Goal: Book appointment/travel/reservation

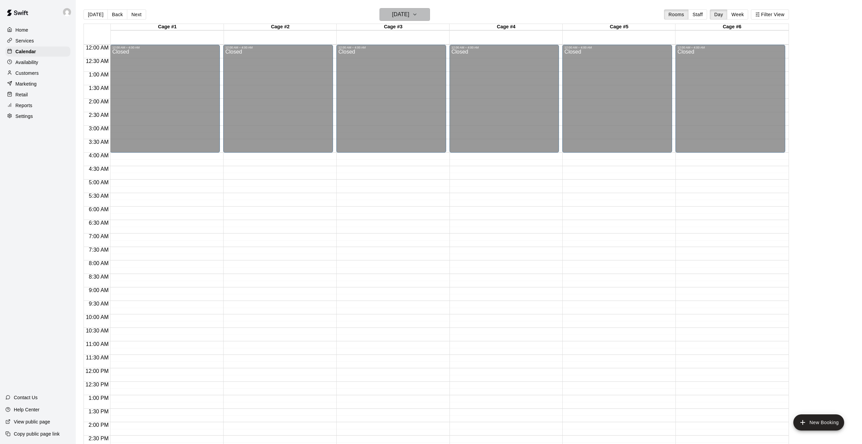
click at [425, 19] on button "[DATE]" at bounding box center [404, 14] width 51 height 13
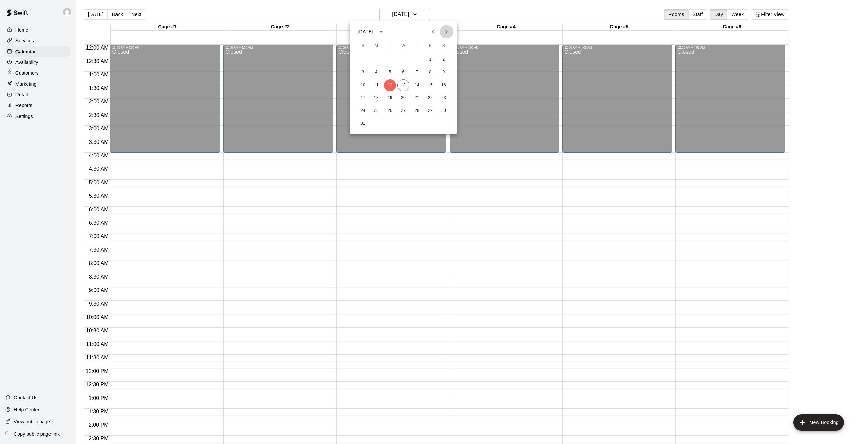
click at [445, 29] on icon "Next month" at bounding box center [446, 32] width 8 height 8
click at [415, 61] on button "4" at bounding box center [417, 60] width 12 height 12
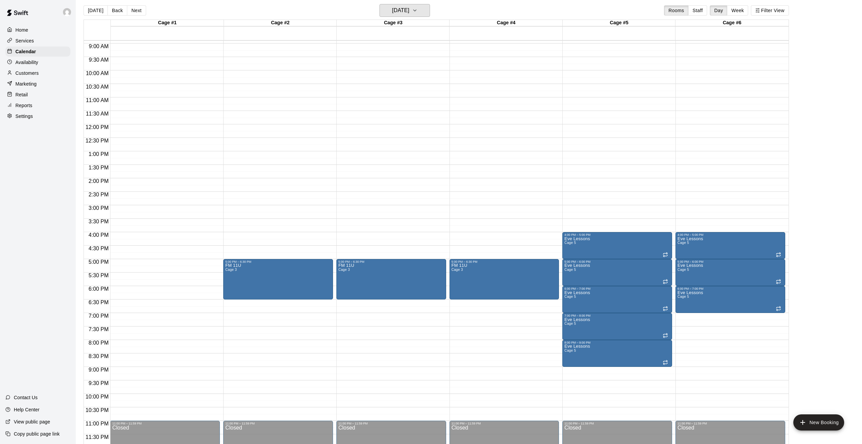
scroll to position [4, 0]
click at [687, 275] on icon "delete" at bounding box center [684, 275] width 8 height 8
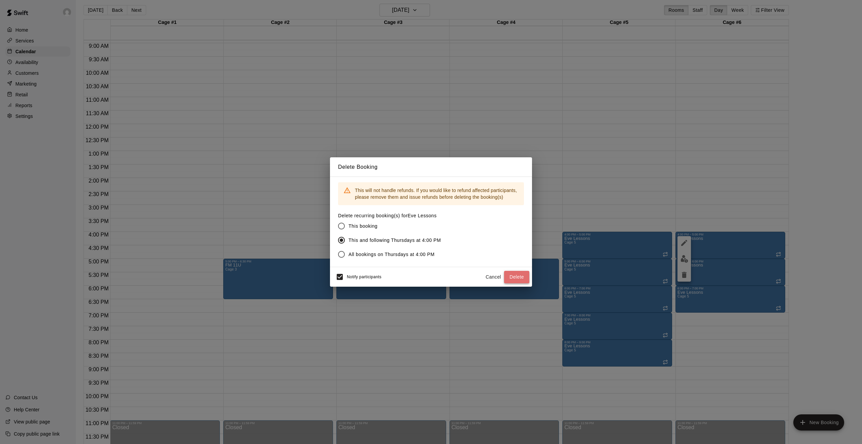
click at [516, 279] on button "Delete" at bounding box center [516, 277] width 25 height 12
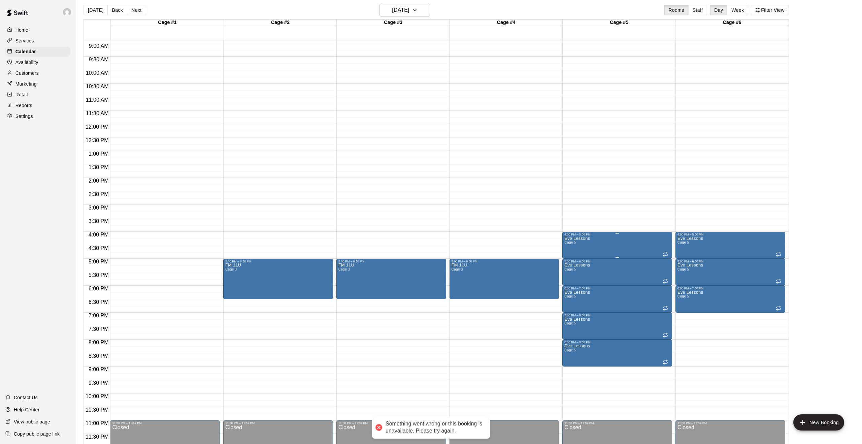
click at [573, 275] on icon "delete" at bounding box center [571, 275] width 8 height 8
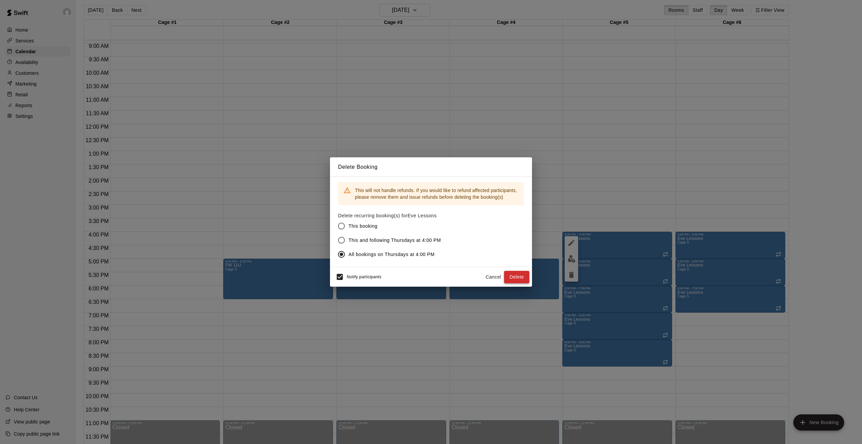
click at [515, 275] on button "Delete" at bounding box center [516, 277] width 25 height 12
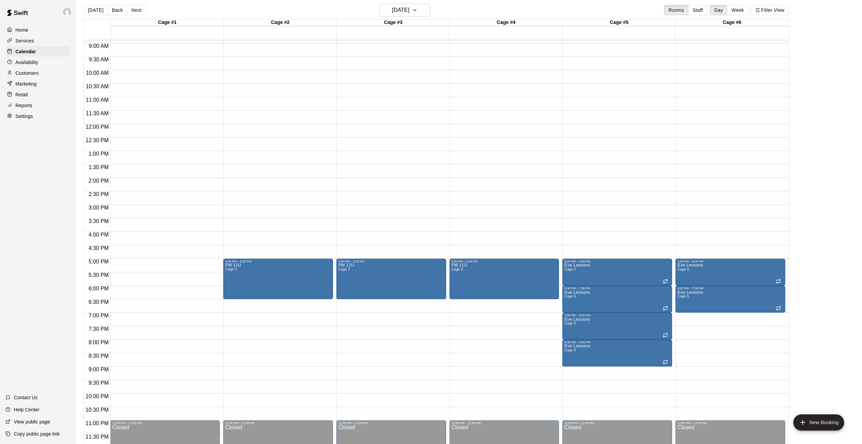
click at [576, 234] on div "12:00 AM – 4:00 AM Closed 5:00 PM – 6:00 PM Eve Lessons Cage 5 6:00 PM – 7:00 P…" at bounding box center [617, 124] width 110 height 646
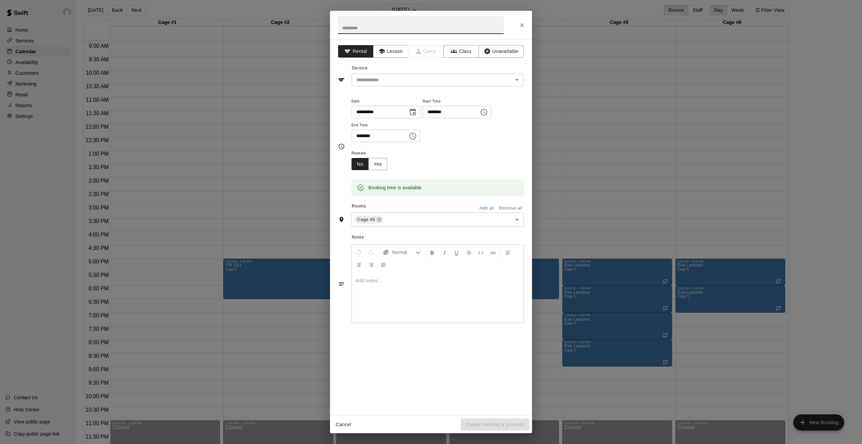
click at [409, 30] on input "text" at bounding box center [421, 25] width 166 height 18
click at [512, 81] on button "Open" at bounding box center [516, 79] width 9 height 9
type input "**********"
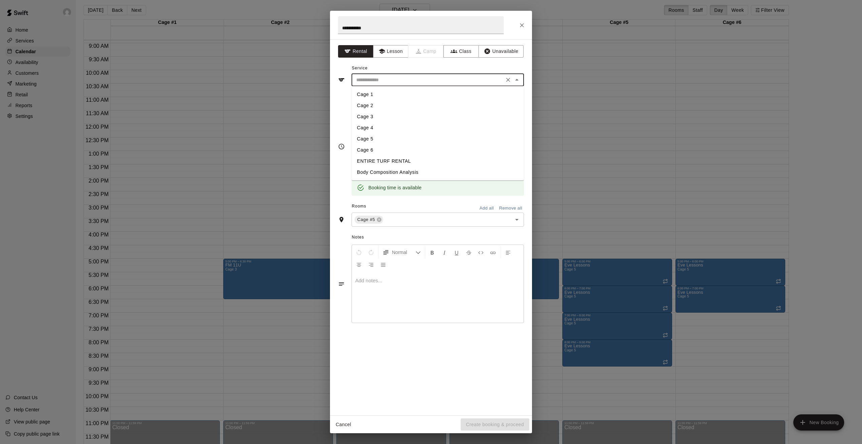
click at [386, 140] on li "Cage 5" at bounding box center [438, 138] width 172 height 11
type input "******"
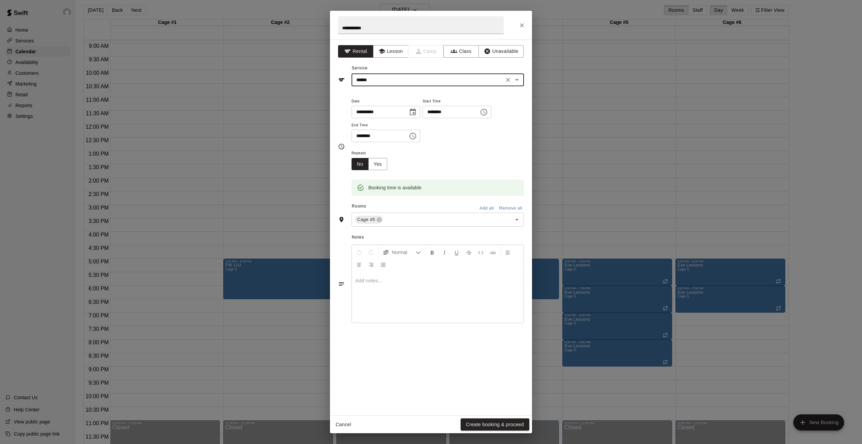
click at [411, 137] on icon "Choose time, selected time is 4:30 PM" at bounding box center [413, 136] width 8 height 8
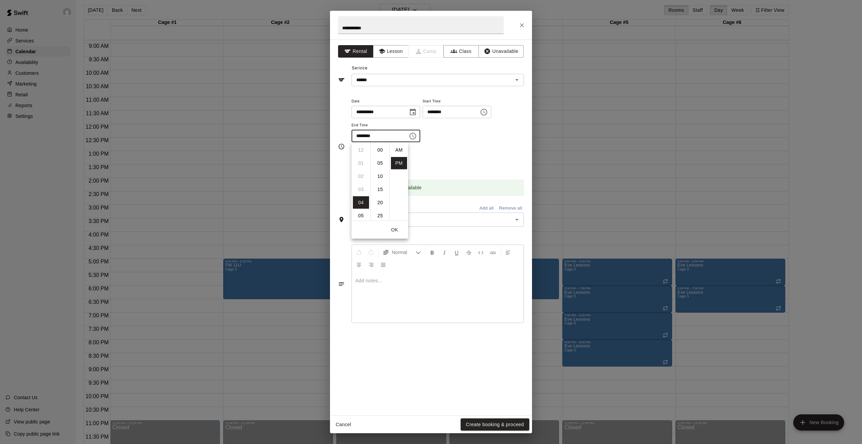
scroll to position [12, 0]
click at [360, 167] on li "05" at bounding box center [361, 163] width 16 height 12
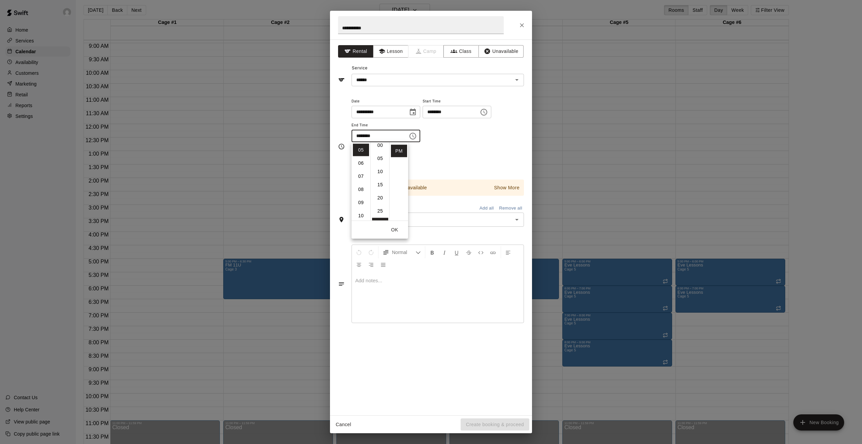
scroll to position [4, 0]
click at [382, 145] on li "00" at bounding box center [380, 146] width 16 height 12
type input "********"
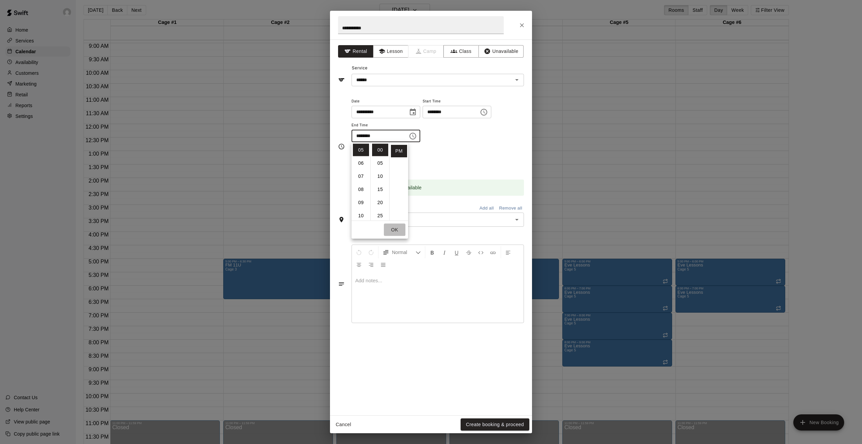
click at [396, 230] on button "OK" at bounding box center [395, 230] width 22 height 12
click at [372, 159] on button "Yes" at bounding box center [377, 164] width 19 height 12
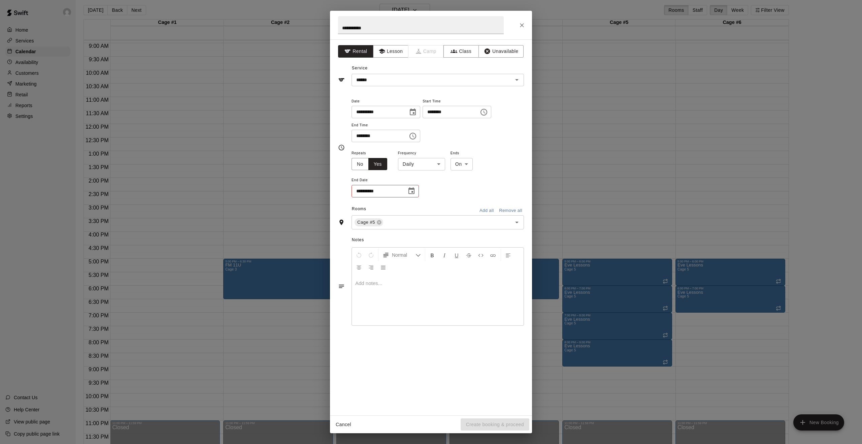
click at [437, 167] on body "Home Services Calendar Availability Customers Marketing Retail Reports Settings…" at bounding box center [431, 223] width 862 height 455
click at [427, 191] on li "Weekly [DATE]" at bounding box center [421, 189] width 84 height 11
type input "******"
click at [413, 192] on icon "Choose date" at bounding box center [411, 190] width 6 height 7
click at [450, 205] on icon "Next month" at bounding box center [448, 208] width 8 height 8
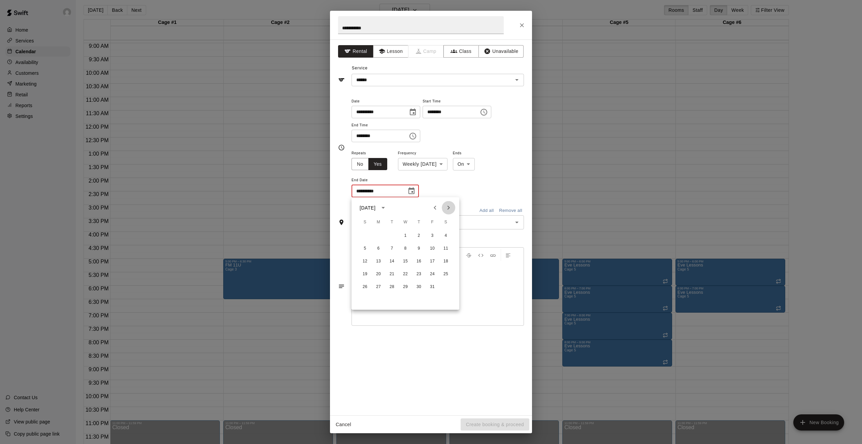
click at [450, 205] on icon "Next month" at bounding box center [448, 208] width 8 height 8
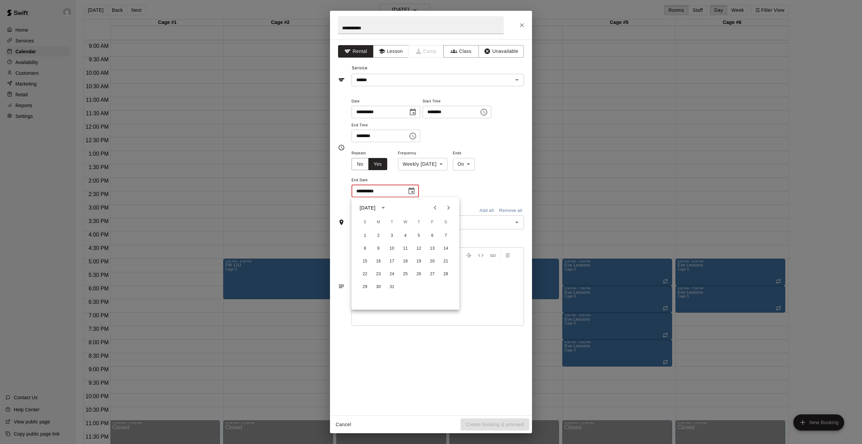
click at [450, 205] on icon "Next month" at bounding box center [448, 208] width 8 height 8
click at [420, 275] on button "25" at bounding box center [419, 274] width 12 height 12
type input "**********"
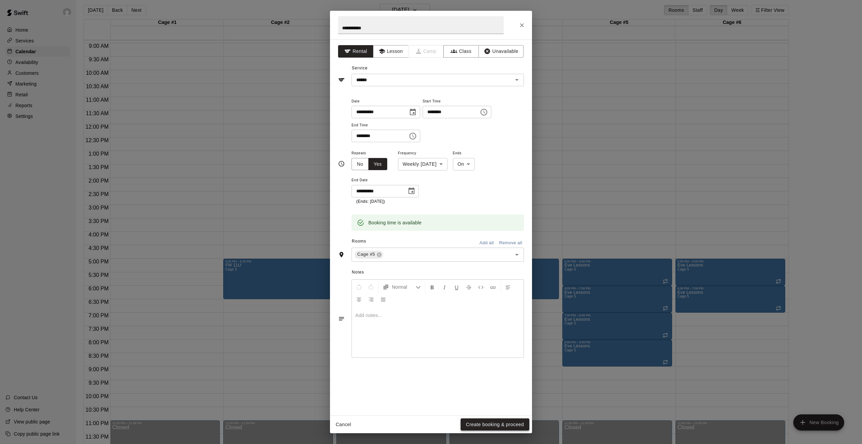
click at [489, 423] on button "Create booking & proceed" at bounding box center [495, 424] width 69 height 12
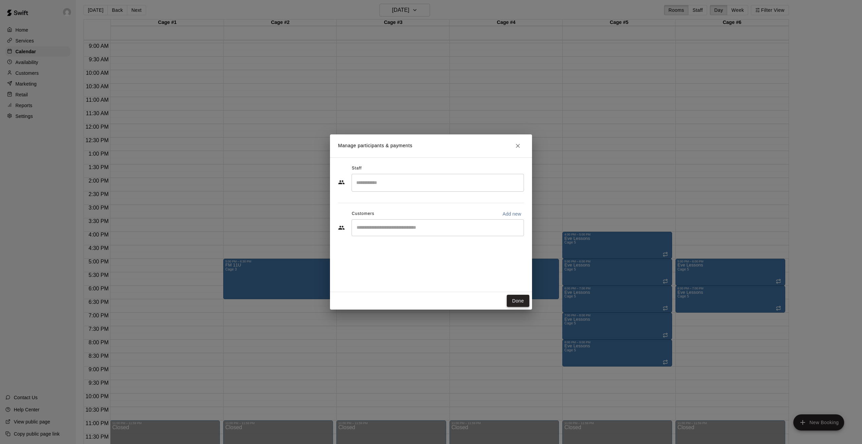
click at [520, 299] on button "Done" at bounding box center [518, 301] width 23 height 12
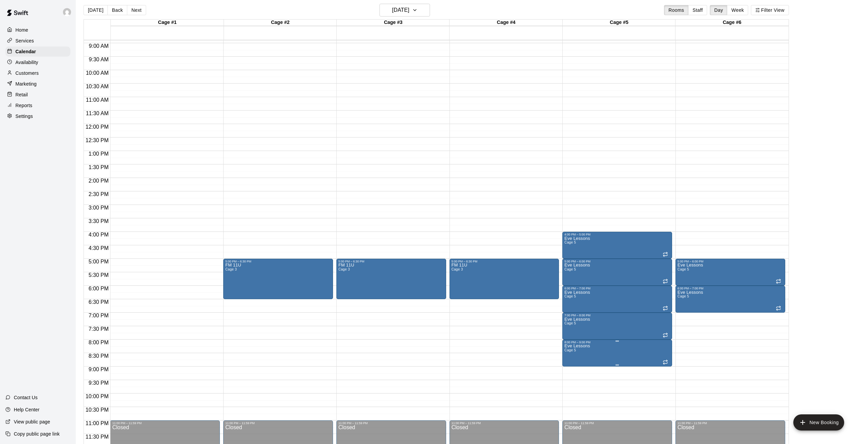
click at [573, 351] on icon "edit" at bounding box center [571, 351] width 8 height 8
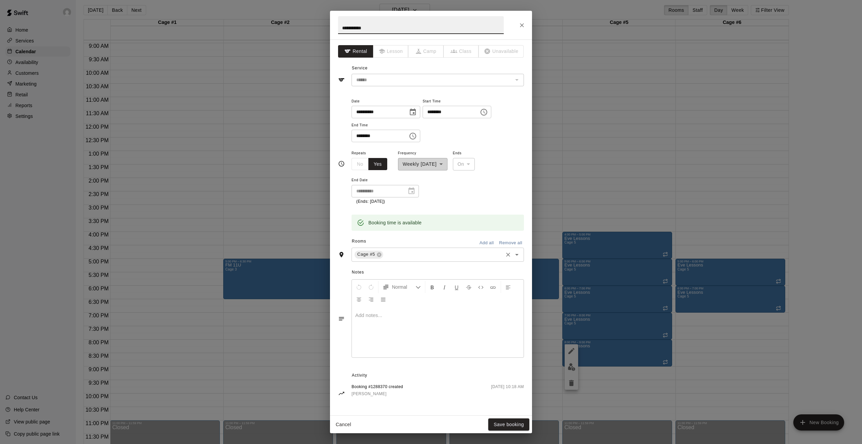
click at [517, 254] on icon "Open" at bounding box center [516, 255] width 3 height 2
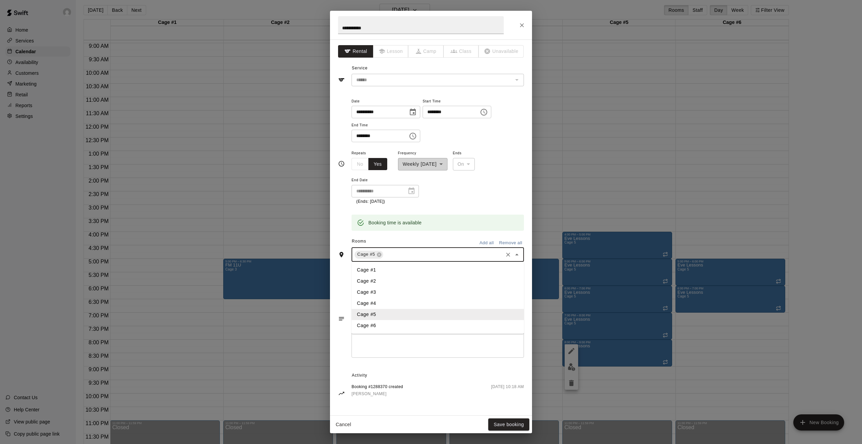
click at [377, 325] on li "Cage #6" at bounding box center [438, 325] width 172 height 11
click at [505, 422] on button "Save booking" at bounding box center [508, 424] width 41 height 12
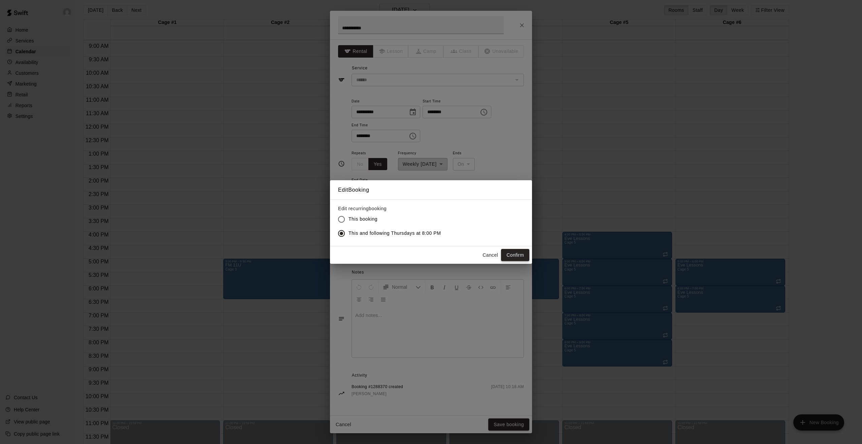
click at [519, 255] on button "Confirm" at bounding box center [515, 255] width 28 height 12
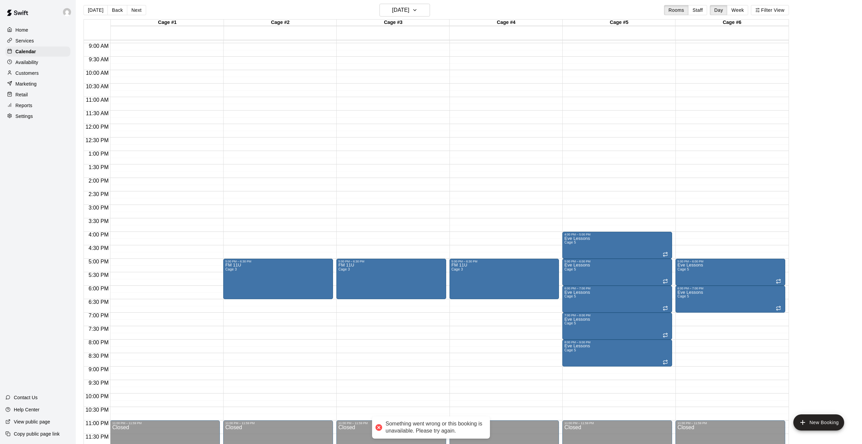
click at [685, 344] on div "12:00 AM – 4:00 AM Closed 5:00 PM – 6:00 PM Eve Lessons Cage 5 6:00 PM – 7:00 P…" at bounding box center [730, 124] width 110 height 646
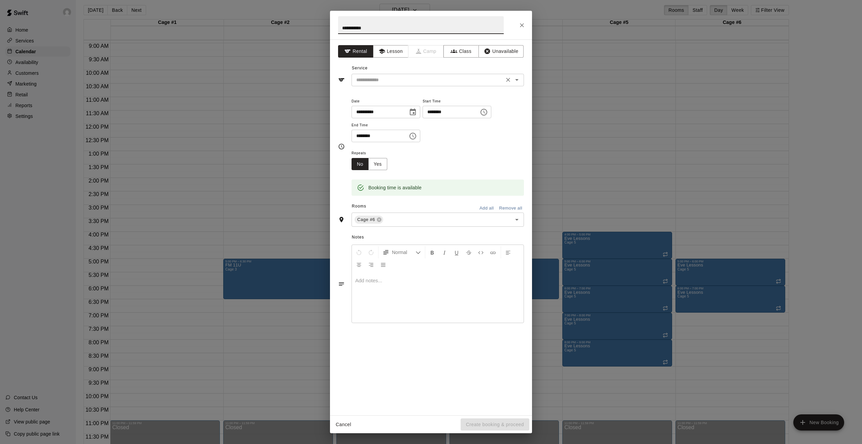
click at [518, 81] on icon "Open" at bounding box center [517, 80] width 8 height 8
type input "**********"
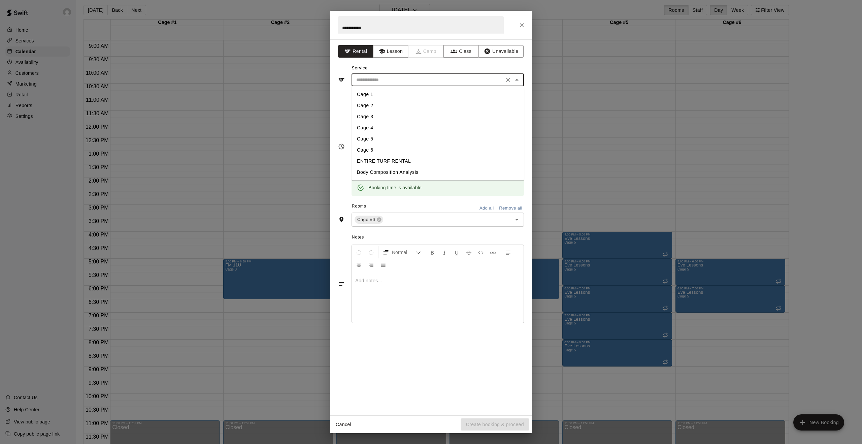
click at [373, 137] on li "Cage 5" at bounding box center [438, 138] width 172 height 11
type input "******"
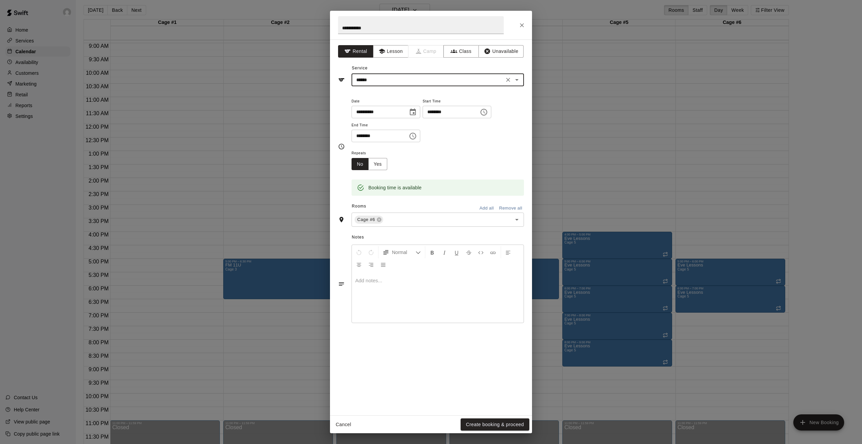
click at [414, 138] on icon "Choose time, selected time is 8:30 PM" at bounding box center [413, 136] width 8 height 8
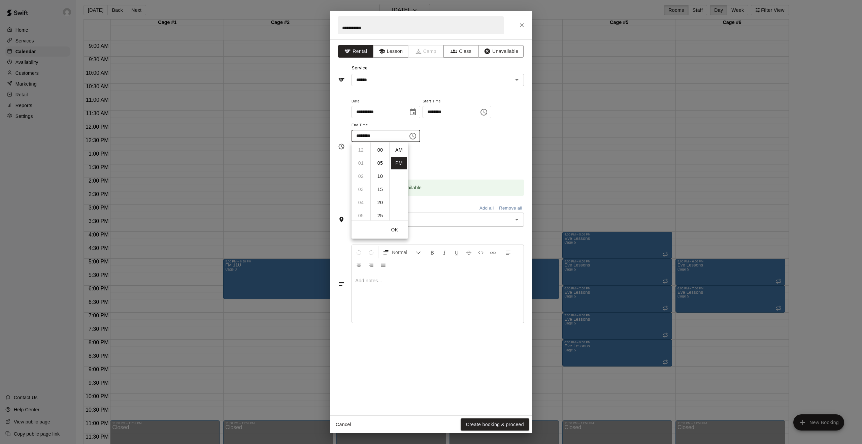
scroll to position [12, 0]
click at [361, 160] on li "09" at bounding box center [361, 163] width 16 height 12
click at [378, 148] on li "00" at bounding box center [380, 150] width 16 height 12
type input "********"
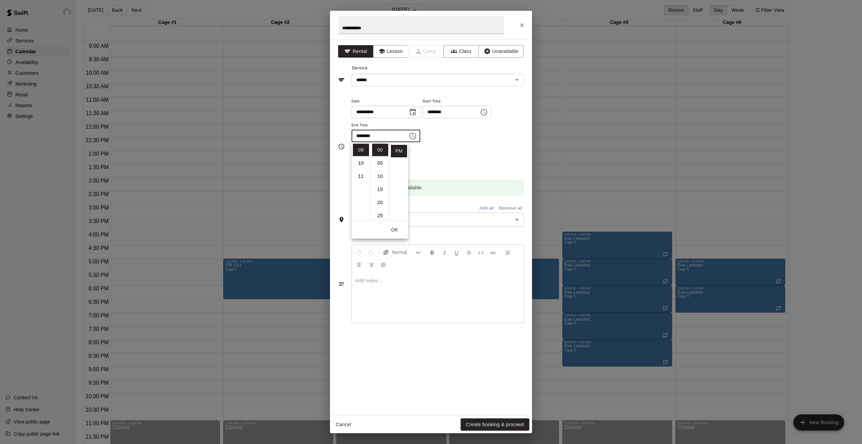
click at [396, 231] on button "OK" at bounding box center [395, 230] width 22 height 12
click at [382, 165] on button "Yes" at bounding box center [377, 164] width 19 height 12
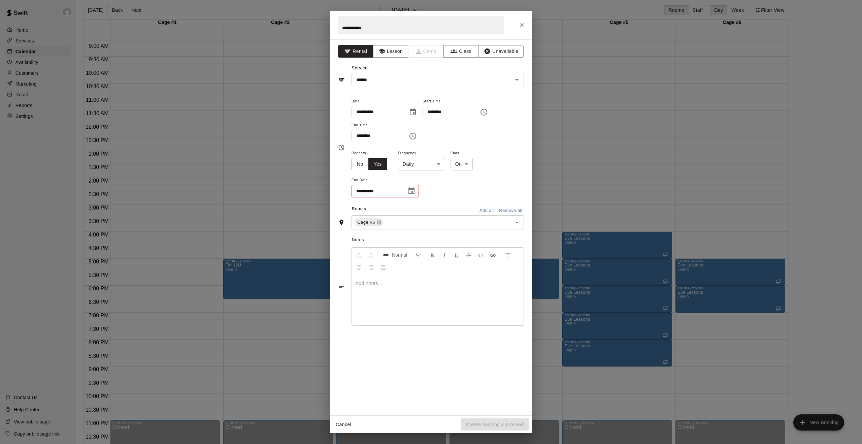
click at [438, 164] on body "Home Services Calendar Availability Customers Marketing Retail Reports Settings…" at bounding box center [431, 223] width 862 height 455
click at [434, 193] on li "Weekly [DATE]" at bounding box center [421, 189] width 84 height 11
type input "******"
click at [414, 192] on icon "Choose date" at bounding box center [411, 190] width 6 height 7
click at [449, 208] on icon "Next month" at bounding box center [448, 208] width 8 height 8
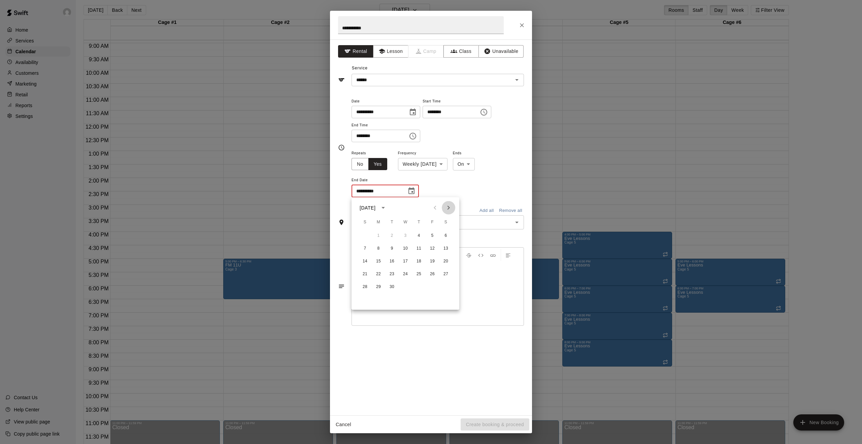
click at [449, 208] on icon "Next month" at bounding box center [448, 208] width 8 height 8
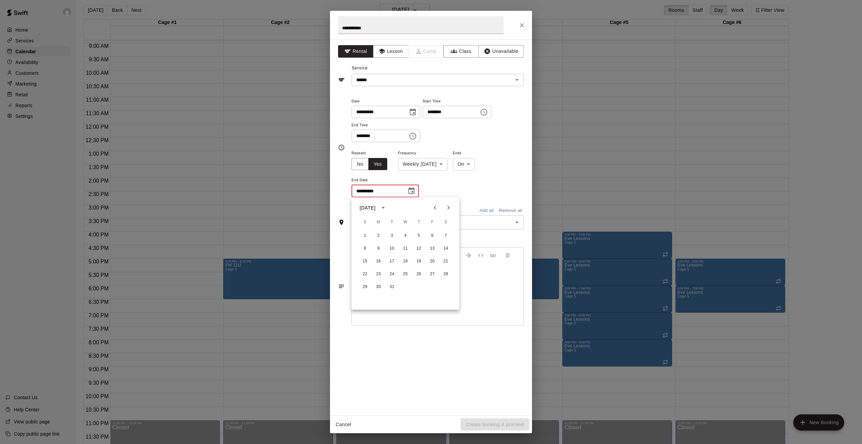
click at [449, 208] on icon "Next month" at bounding box center [448, 208] width 8 height 8
click at [420, 276] on button "25" at bounding box center [419, 274] width 12 height 12
type input "**********"
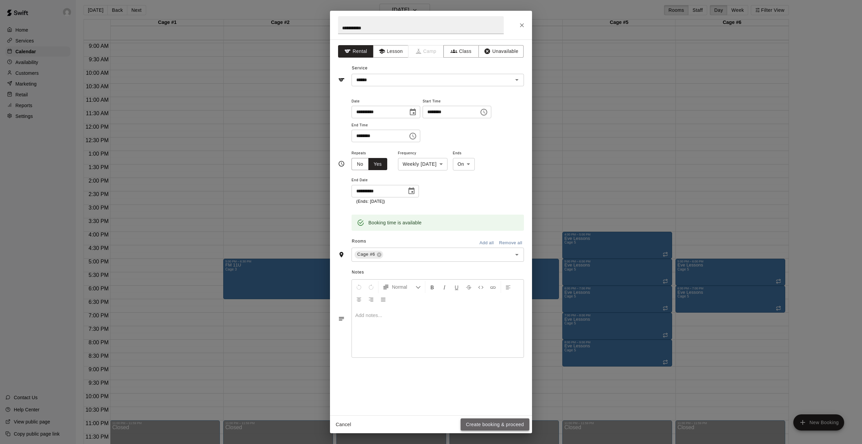
click at [509, 422] on button "Create booking & proceed" at bounding box center [495, 424] width 69 height 12
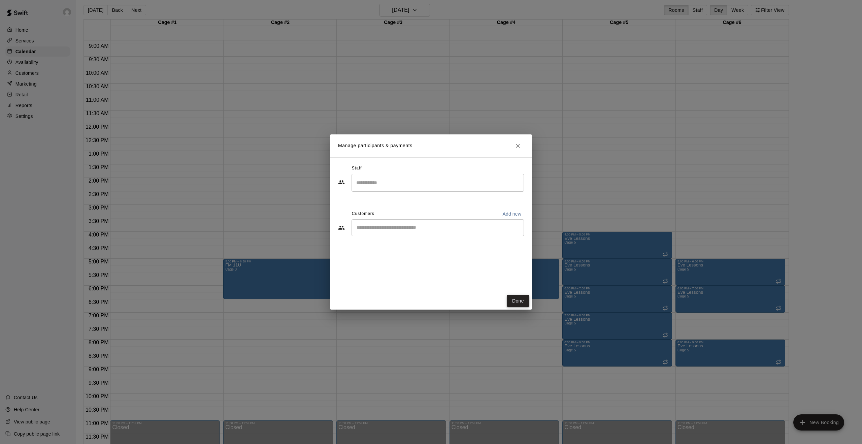
click at [522, 298] on button "Done" at bounding box center [518, 301] width 23 height 12
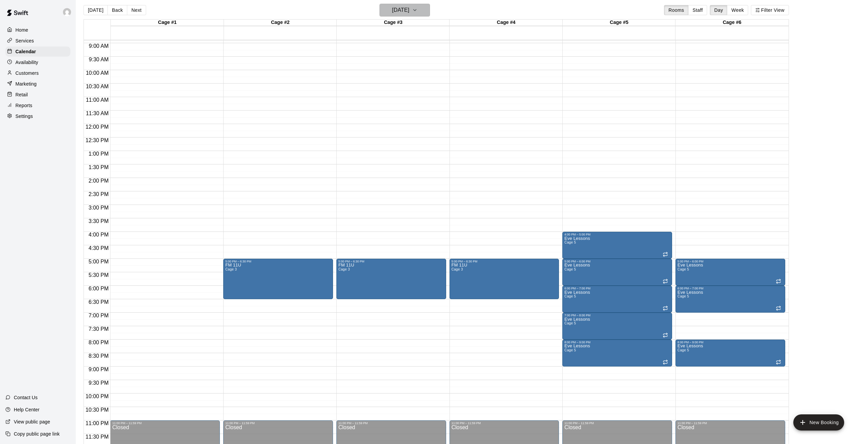
click at [418, 13] on icon "button" at bounding box center [414, 10] width 5 height 8
click at [403, 54] on button "3" at bounding box center [403, 55] width 12 height 12
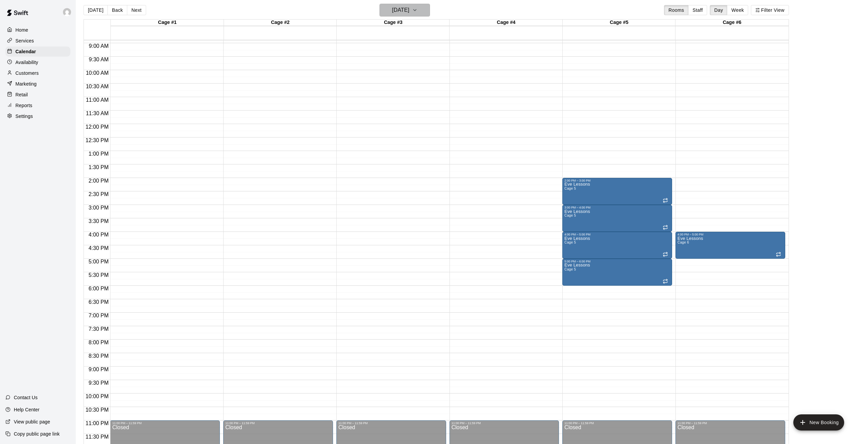
click at [418, 8] on icon "button" at bounding box center [414, 10] width 5 height 8
click at [391, 54] on button "2" at bounding box center [390, 55] width 12 height 12
